Goal: Task Accomplishment & Management: Manage account settings

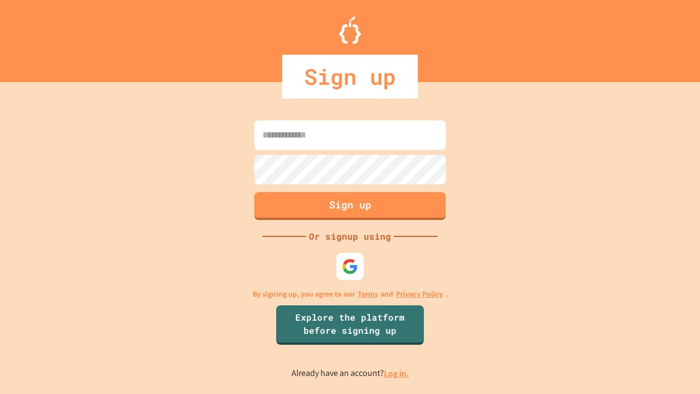
click at [397, 373] on link "Log in." at bounding box center [396, 372] width 25 height 11
